Goal: Complete application form

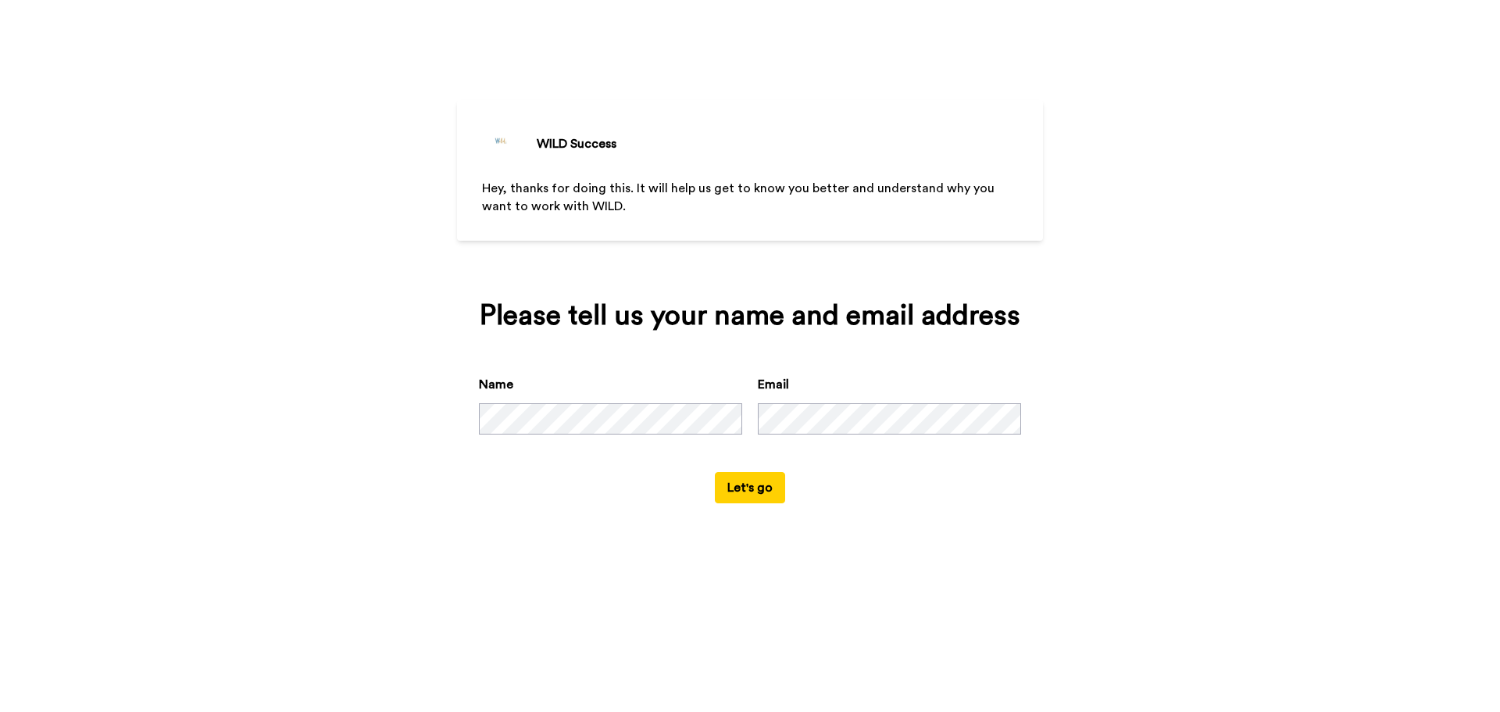
click at [290, 445] on div "WILD Success Hey, thanks for doing this. It will help us get to know you better…" at bounding box center [750, 356] width 1500 height 712
click at [372, 368] on div "WILD Success Hey, thanks for doing this. It will help us get to know you better…" at bounding box center [750, 356] width 1500 height 712
click at [311, 406] on div "WILD Success Hey, thanks for doing this. It will help us get to know you better…" at bounding box center [750, 356] width 1500 height 712
click at [1207, 367] on div "WILD Success Hey, thanks for doing this. It will help us get to know you better…" at bounding box center [750, 356] width 1500 height 712
click at [1209, 170] on div "WILD Success Hey, thanks for doing this. It will help us get to know you better…" at bounding box center [750, 356] width 1500 height 712
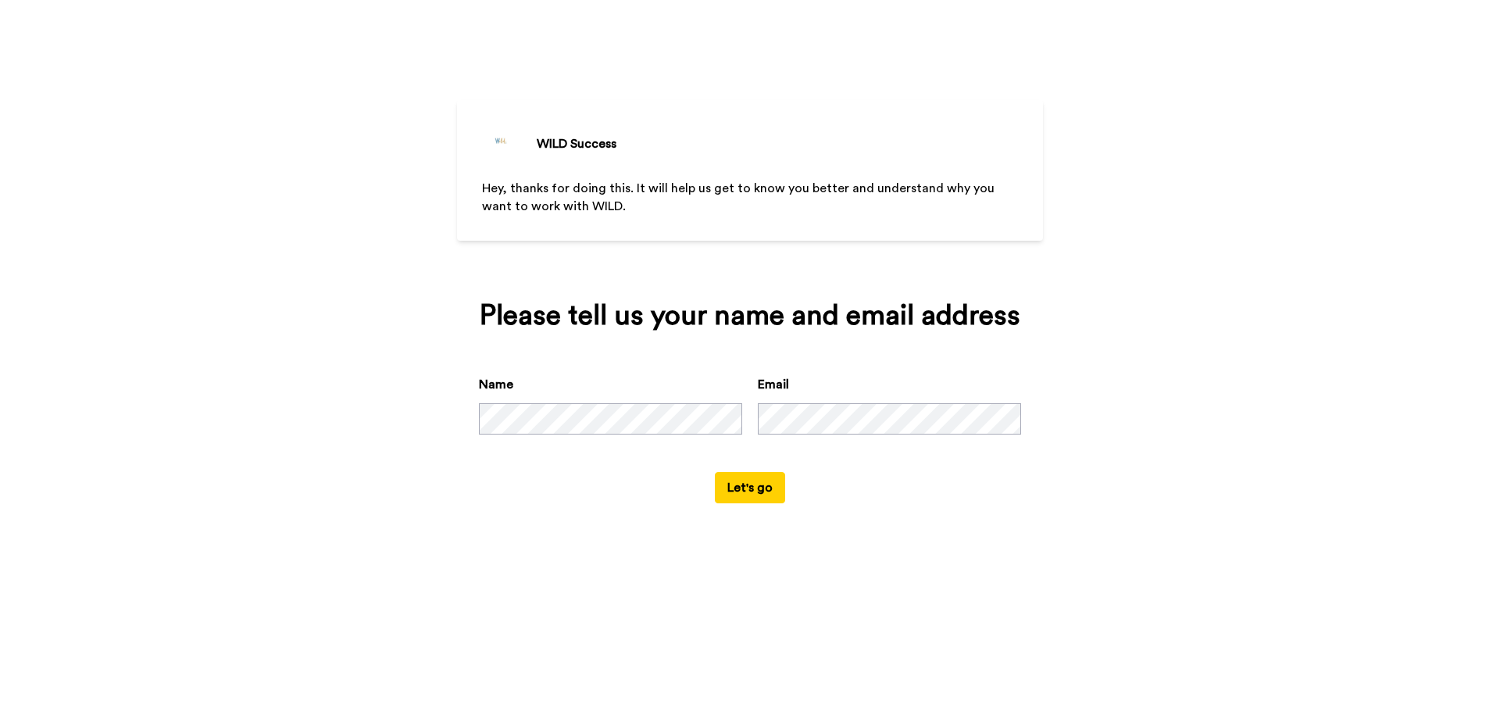
click at [760, 486] on button "Let's go" at bounding box center [750, 487] width 70 height 31
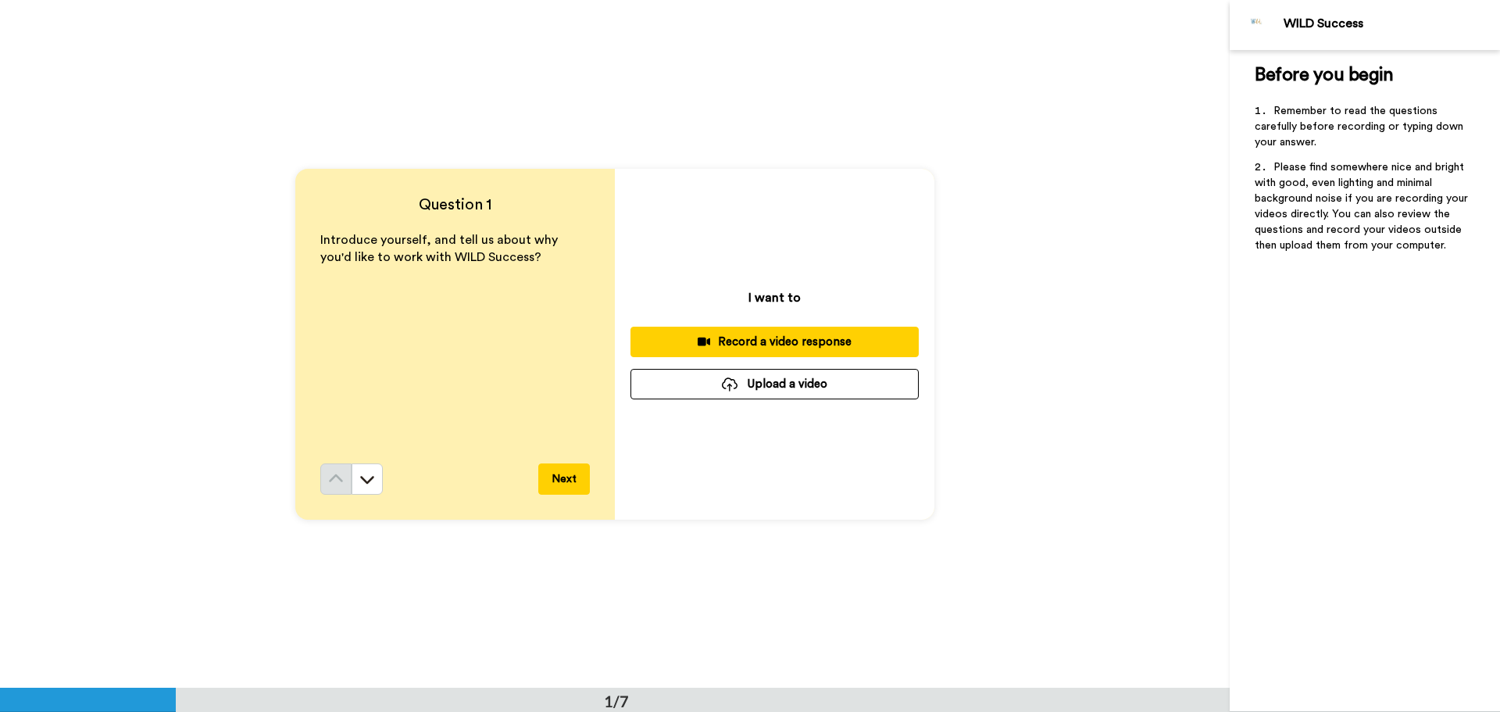
click at [561, 481] on button "Next" at bounding box center [564, 478] width 52 height 31
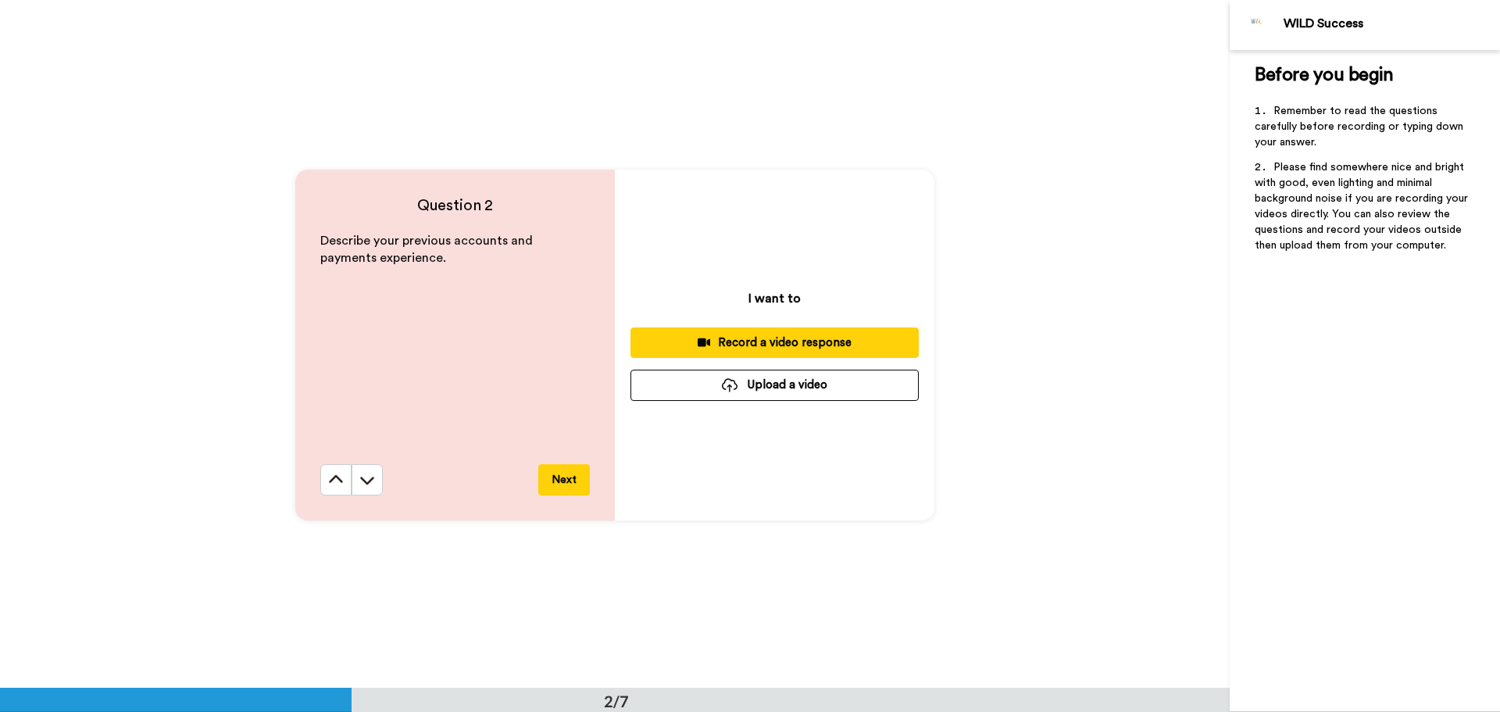
scroll to position [688, 0]
click at [563, 478] on button "Next" at bounding box center [564, 478] width 52 height 31
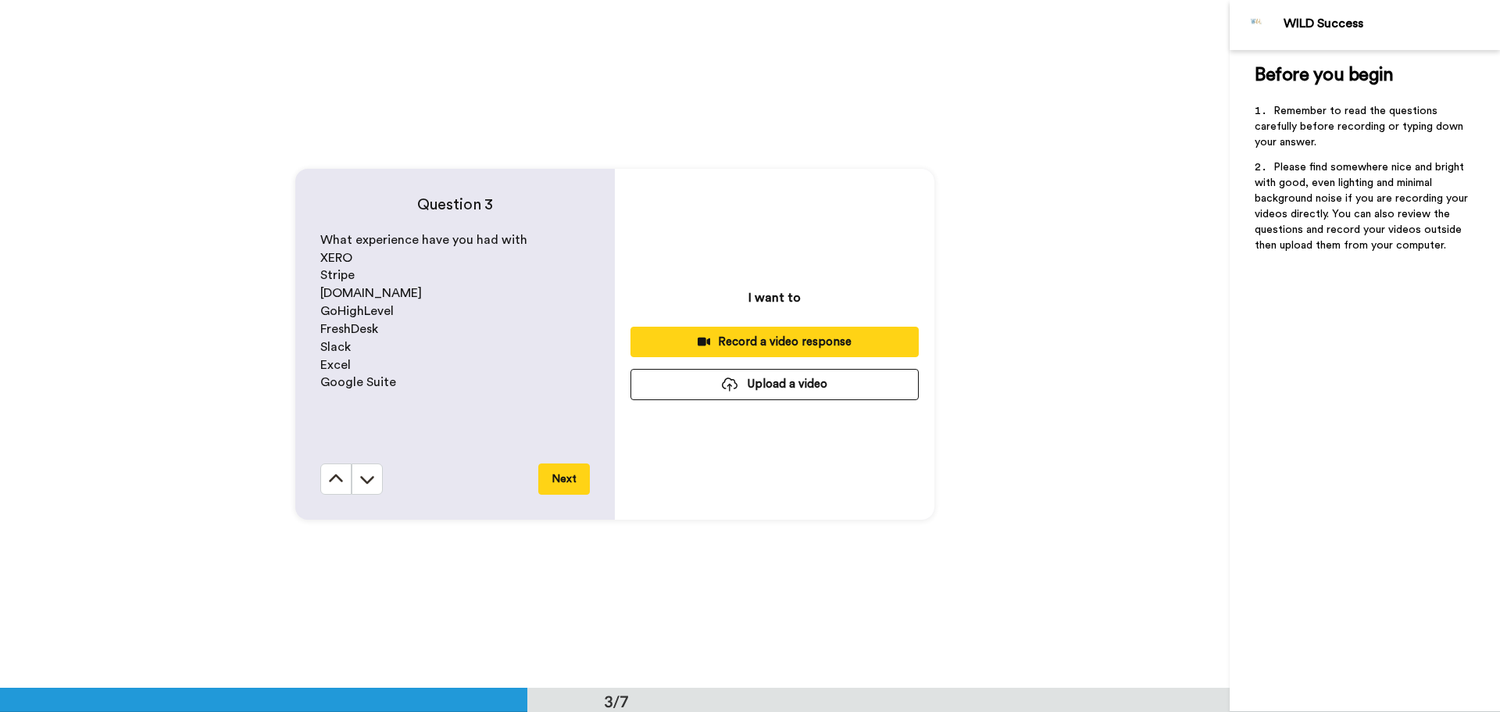
scroll to position [1376, 0]
click at [561, 478] on button "Next" at bounding box center [564, 478] width 52 height 31
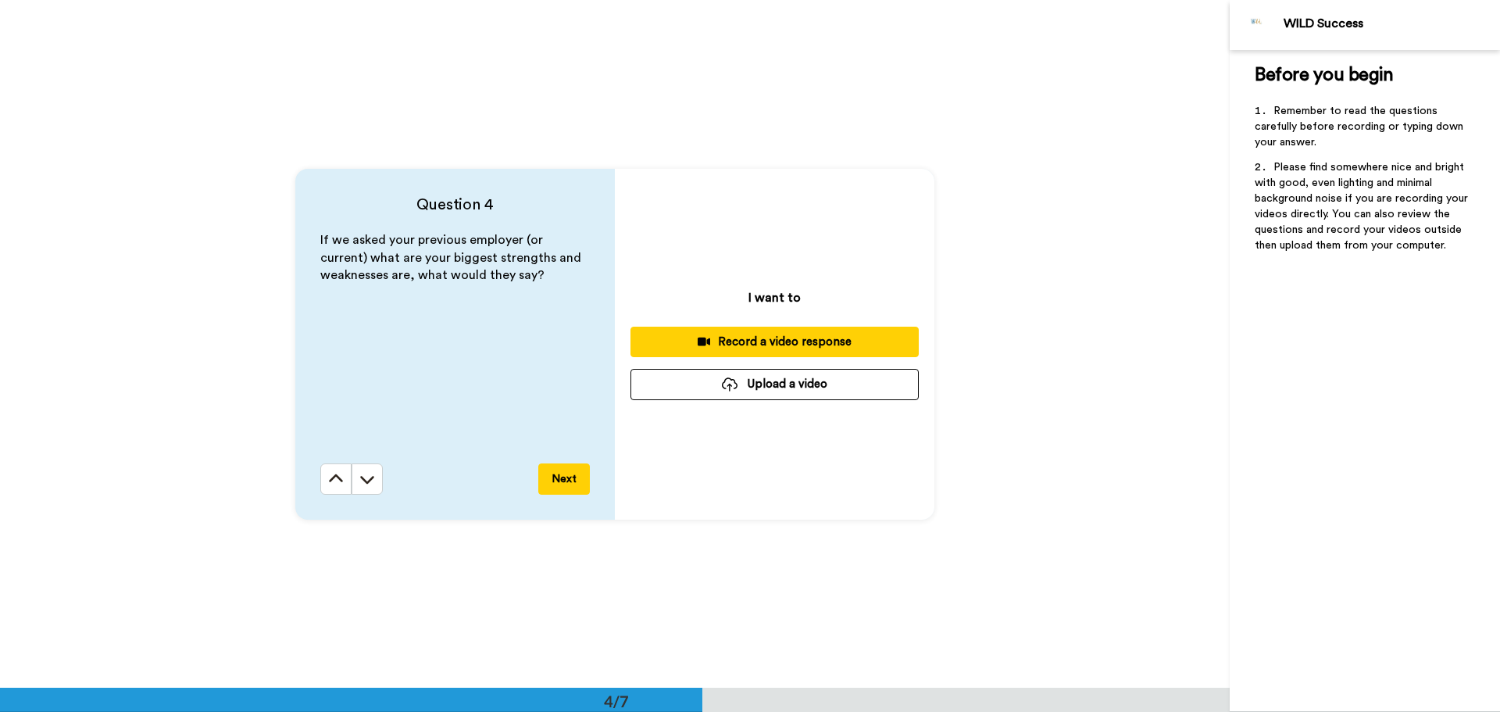
scroll to position [2064, 0]
click at [561, 477] on button "Next" at bounding box center [564, 478] width 52 height 31
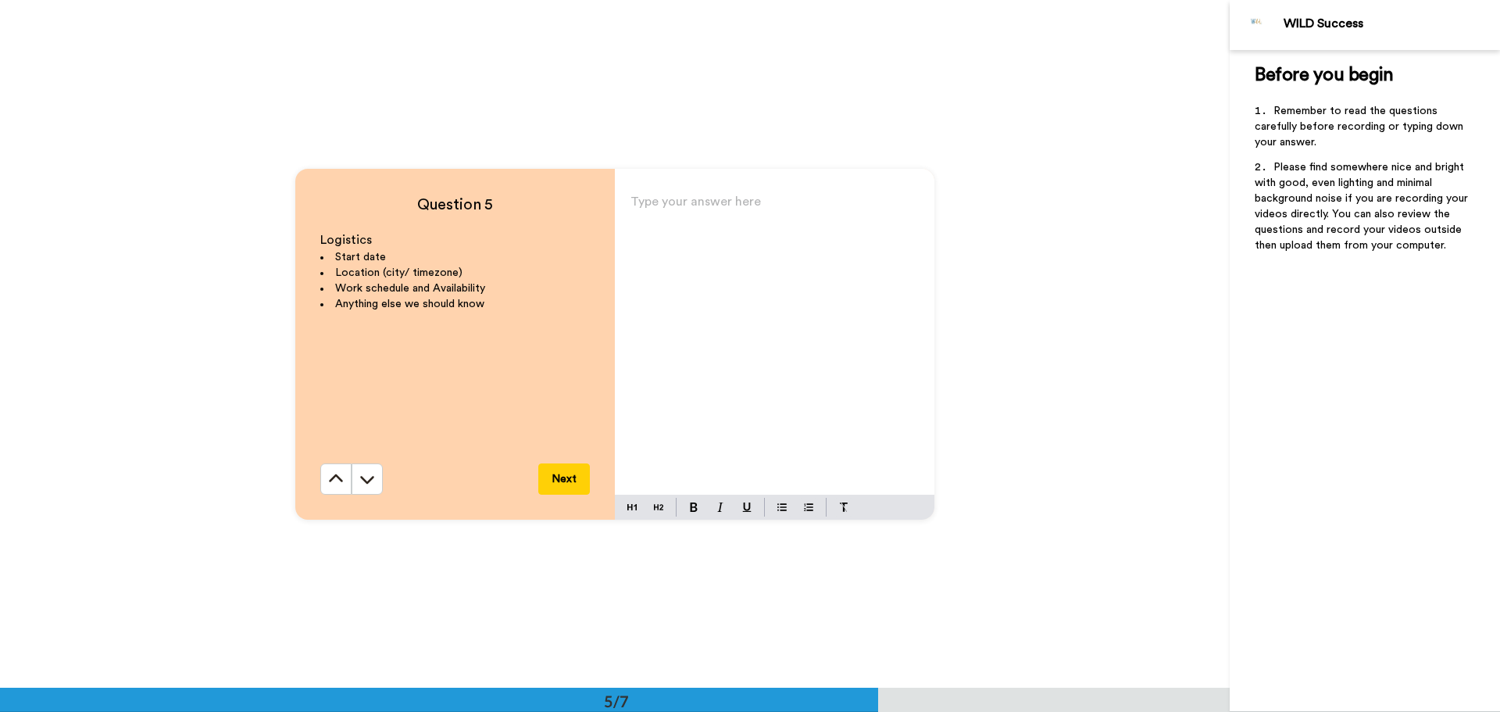
scroll to position [2751, 0]
click at [562, 477] on button "Next" at bounding box center [564, 478] width 52 height 31
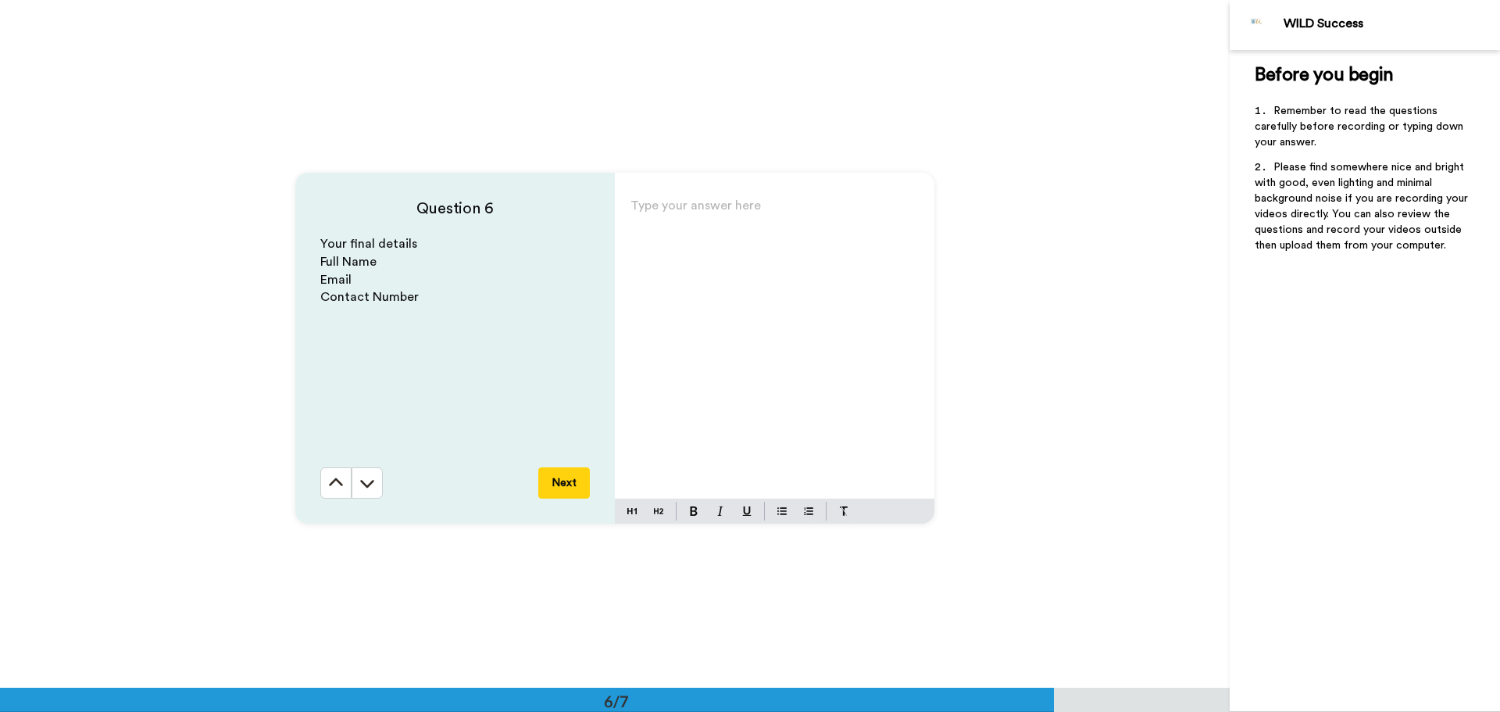
scroll to position [3439, 0]
click at [563, 477] on button "Next" at bounding box center [564, 478] width 52 height 31
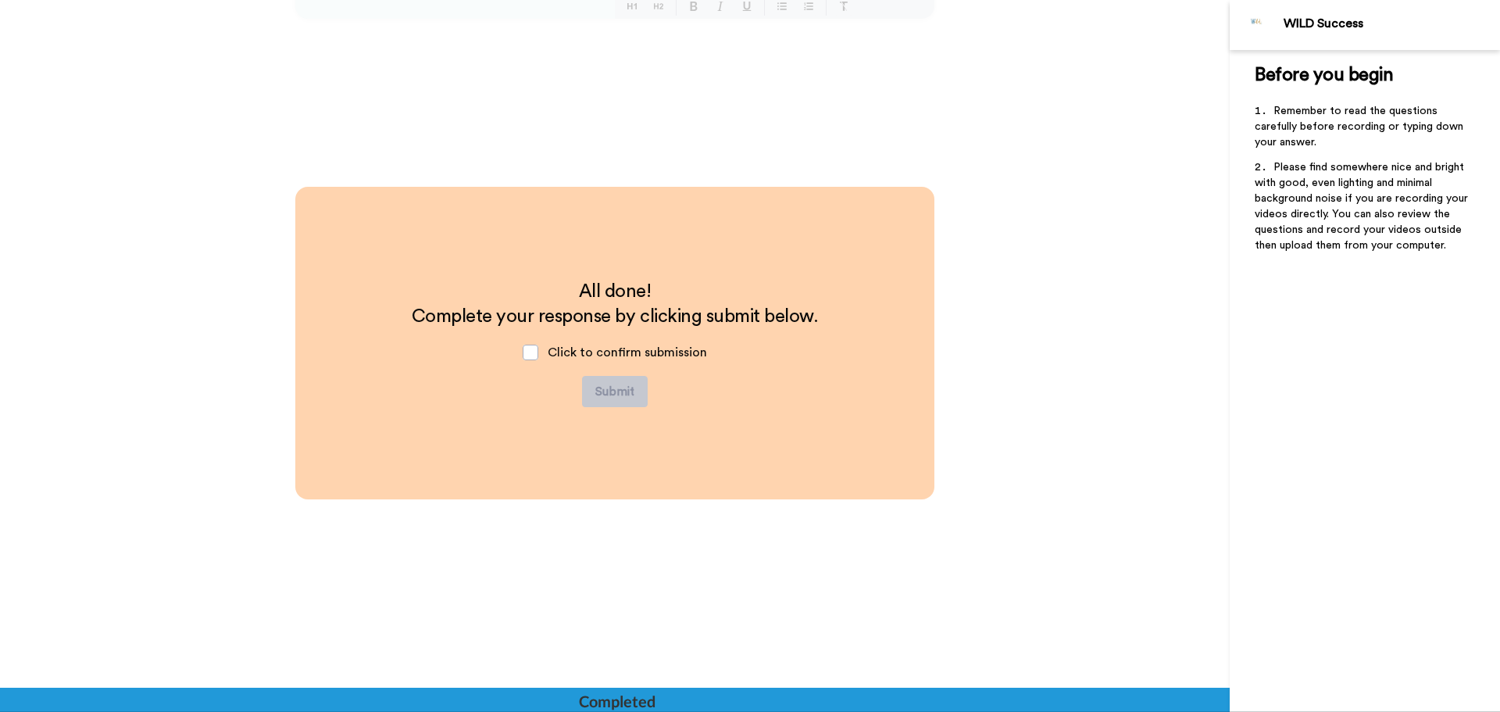
scroll to position [3939, 0]
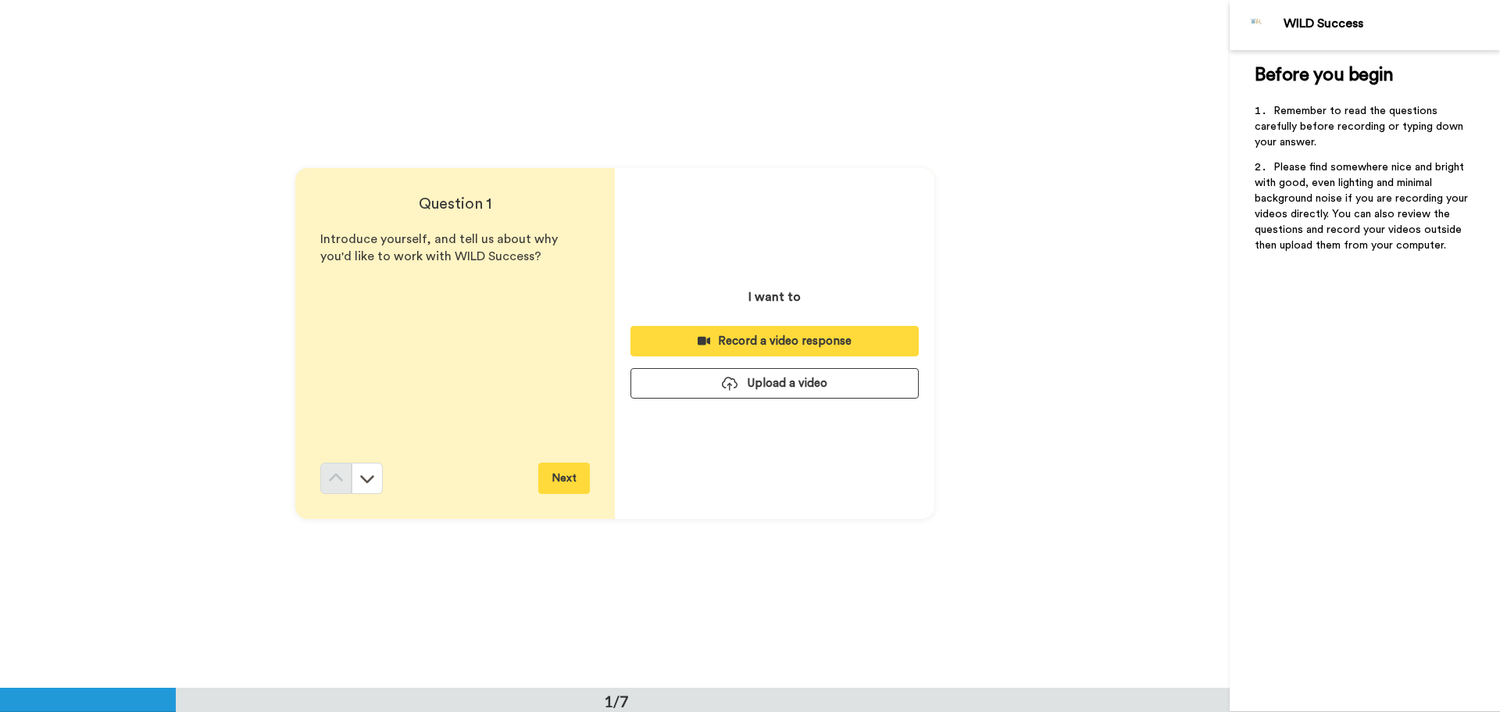
scroll to position [0, 0]
